Goal: Transaction & Acquisition: Purchase product/service

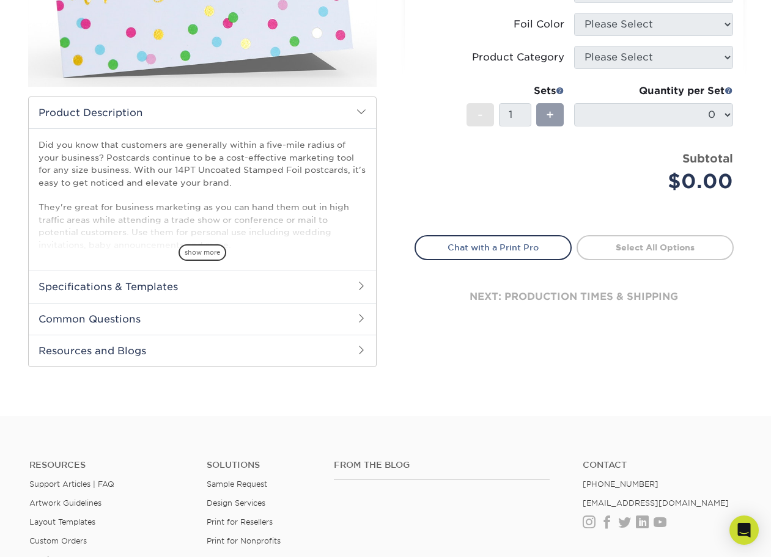
scroll to position [323, 0]
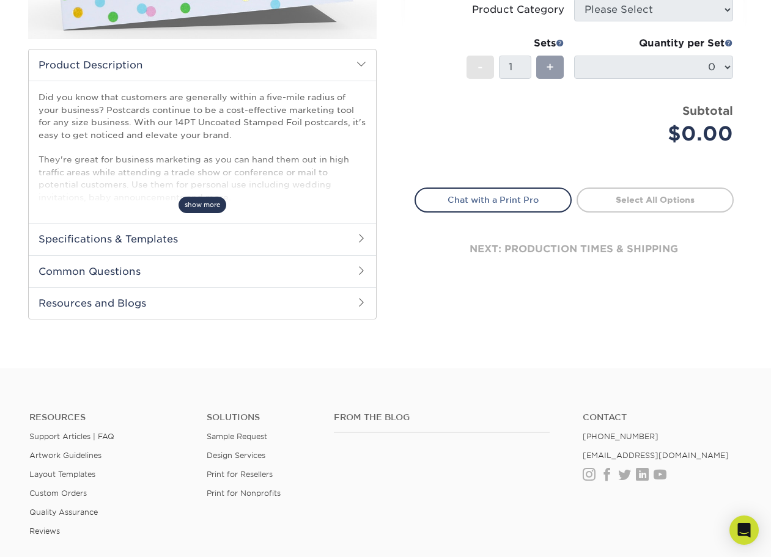
click at [208, 200] on span "show more" at bounding box center [202, 205] width 48 height 17
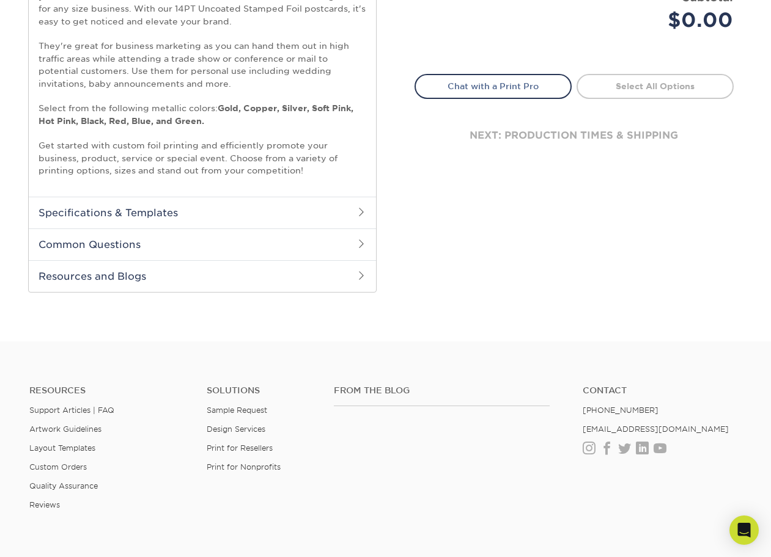
scroll to position [448, 0]
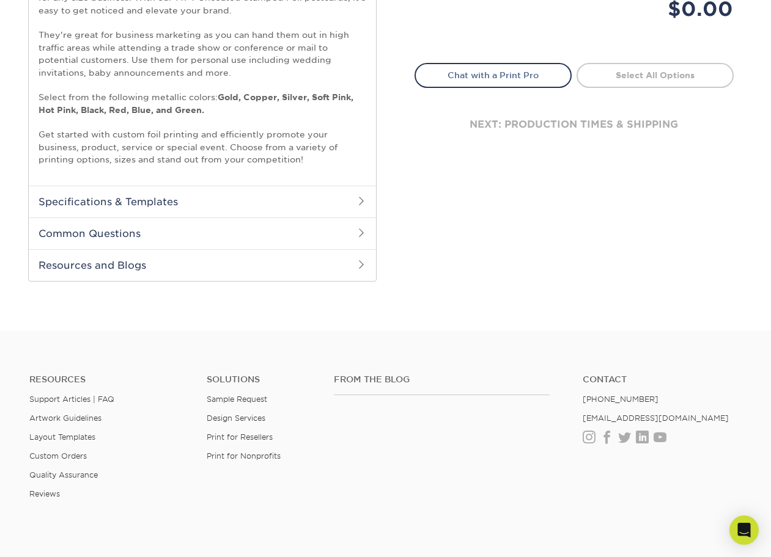
click at [361, 270] on h2 "Resources and Blogs" at bounding box center [202, 265] width 347 height 32
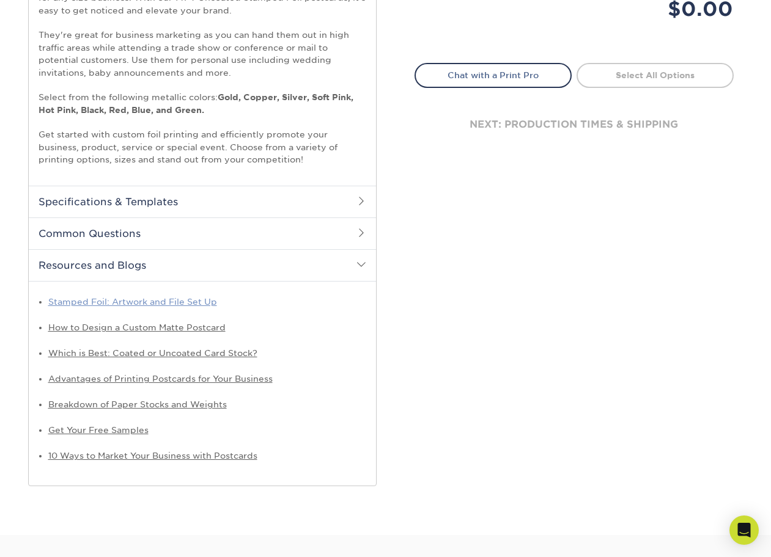
click at [175, 301] on link "Stamped Foil: Artwork and File Set Up" at bounding box center [132, 302] width 169 height 10
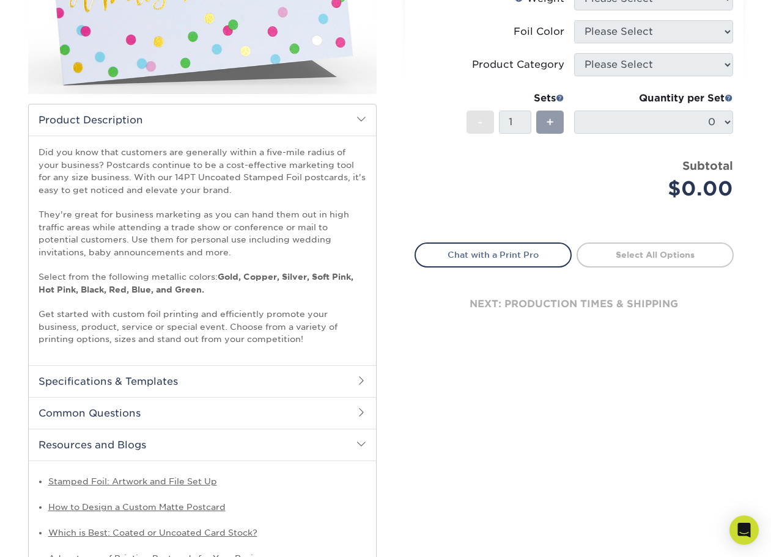
scroll to position [0, 0]
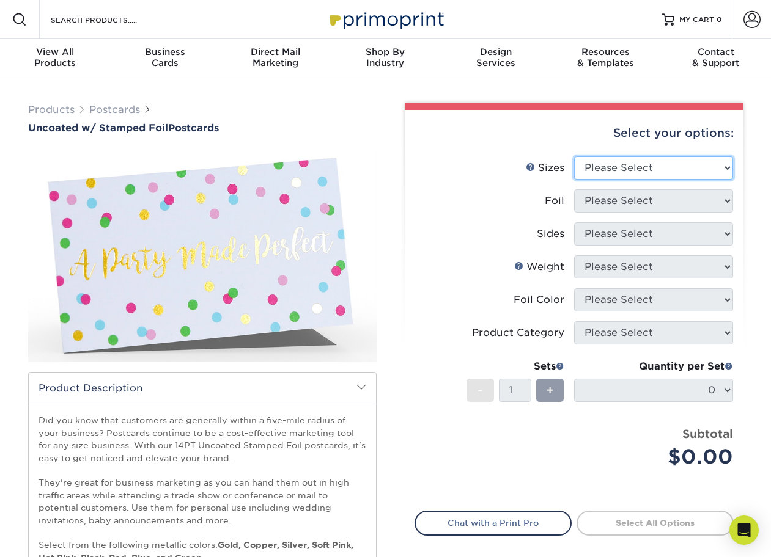
click at [683, 167] on select "Please Select 4" x 6" 4.25" x 5.5" 4.25" x 6" 5" x 7"" at bounding box center [653, 167] width 159 height 23
click at [691, 163] on select "Please Select 4" x 6" 4.25" x 5.5" 4.25" x 6" 5" x 7"" at bounding box center [653, 167] width 159 height 23
select select "4.25x5.50"
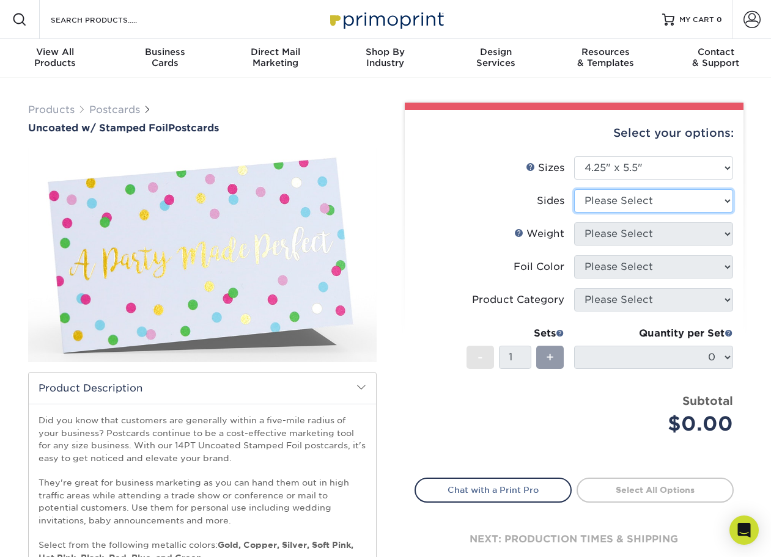
click at [647, 202] on select "Please Select Print Both Sides - Foil Back Only Print Both Sides - Foil Both Si…" at bounding box center [653, 200] width 159 height 23
select select "e9e9dfb3-fba1-4d60-972c-fd9ca5904d33"
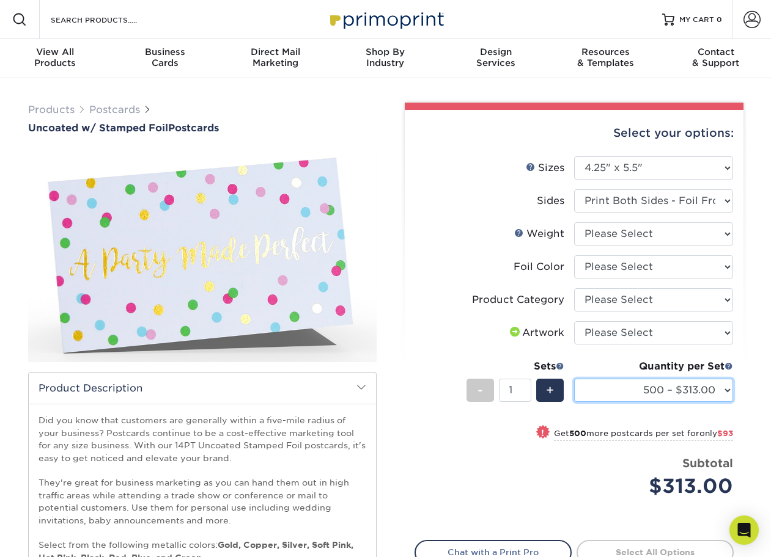
click at [720, 382] on select "500 – $313.00 1000 – $406.00 2500 – $811.00 5000 – $1277.00" at bounding box center [653, 390] width 159 height 23
